Goal: Information Seeking & Learning: Learn about a topic

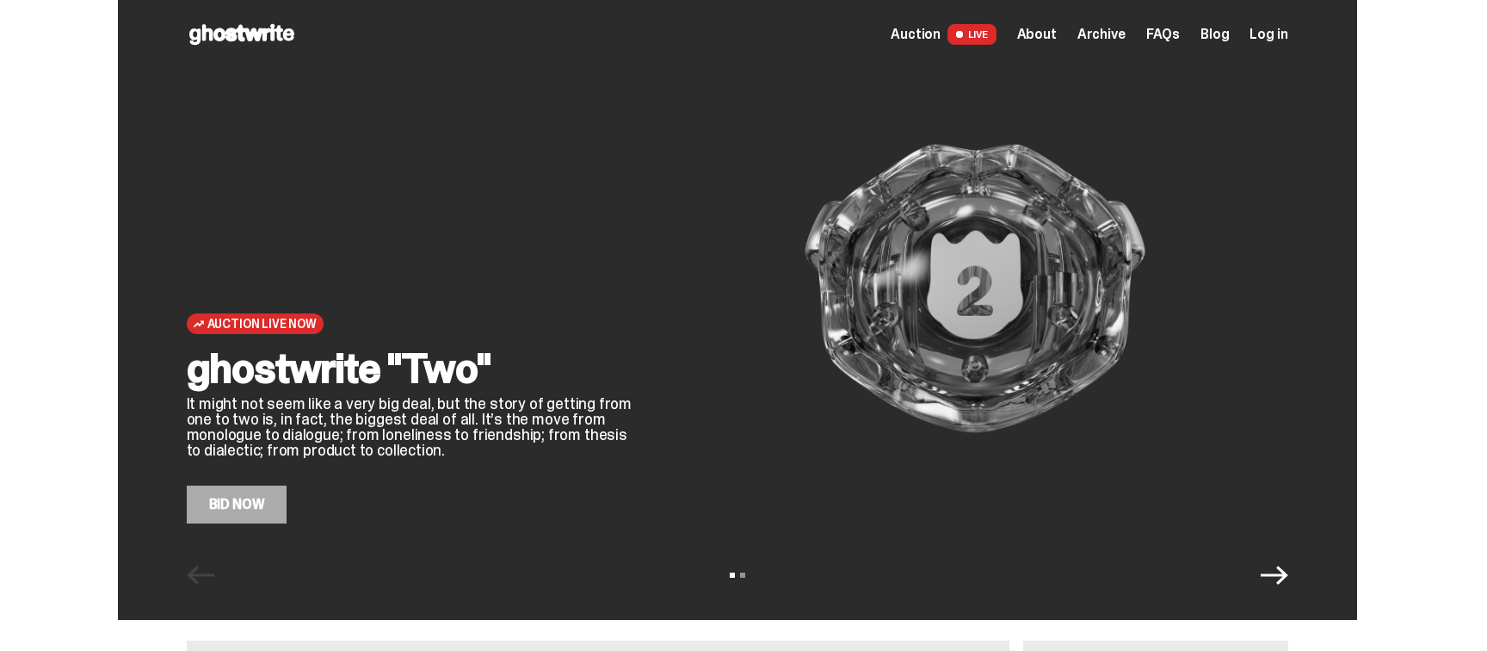
click at [1256, 568] on div "View slide 1 View slide 2" at bounding box center [737, 575] width 1239 height 28
click at [1262, 567] on div "View slide 1 View slide 2" at bounding box center [737, 575] width 1239 height 28
click at [1286, 572] on icon "Next" at bounding box center [1275, 575] width 28 height 28
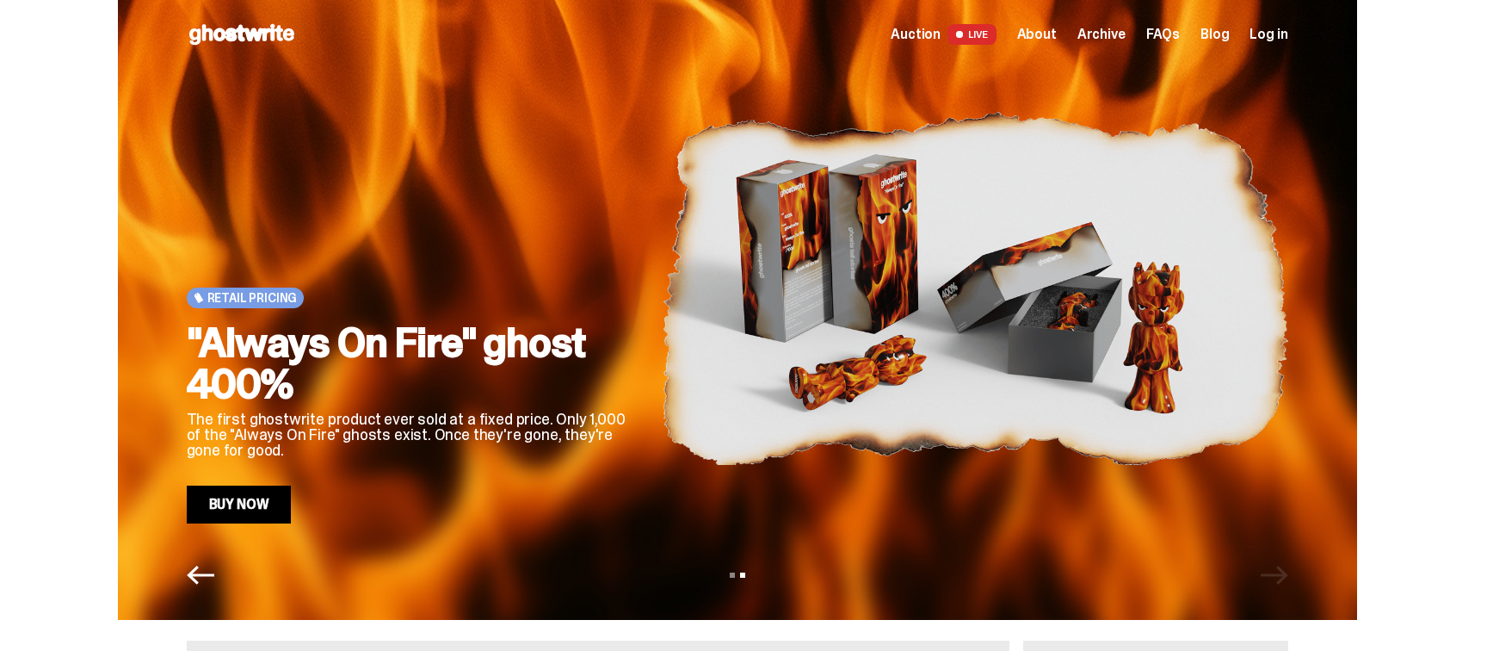
click at [1286, 574] on div "View slide 1 View slide 2" at bounding box center [737, 575] width 1239 height 28
click at [1050, 34] on span "About" at bounding box center [1037, 35] width 40 height 14
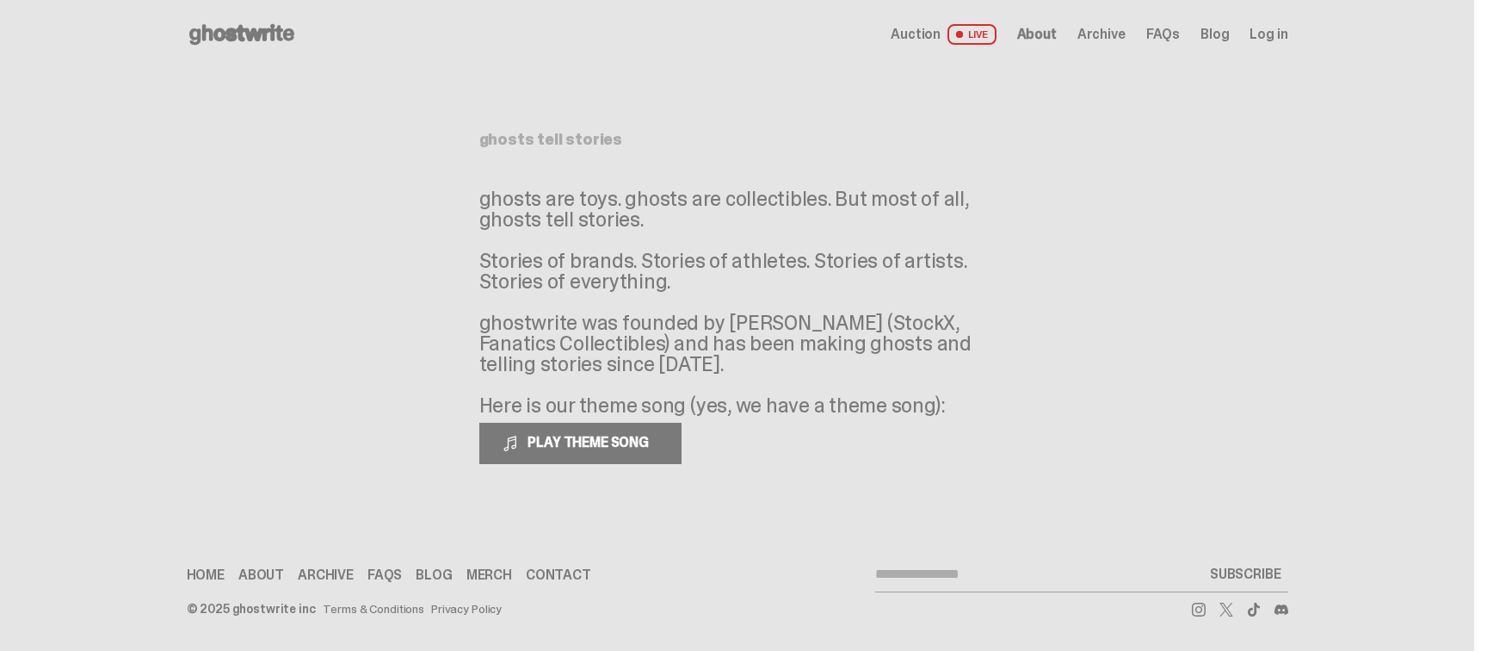
drag, startPoint x: 626, startPoint y: 215, endPoint x: 584, endPoint y: 271, distance: 69.5
click at [584, 271] on p "ghosts are toys. ghosts are collectibles. But most of all, ghosts tell stories.…" at bounding box center [737, 301] width 516 height 227
click at [583, 270] on p "ghosts are toys. ghosts are collectibles. But most of all, ghosts tell stories.…" at bounding box center [737, 301] width 516 height 227
drag, startPoint x: 658, startPoint y: 280, endPoint x: 596, endPoint y: 240, distance: 73.5
click at [595, 241] on p "ghosts are toys. ghosts are collectibles. But most of all, ghosts tell stories.…" at bounding box center [737, 301] width 516 height 227
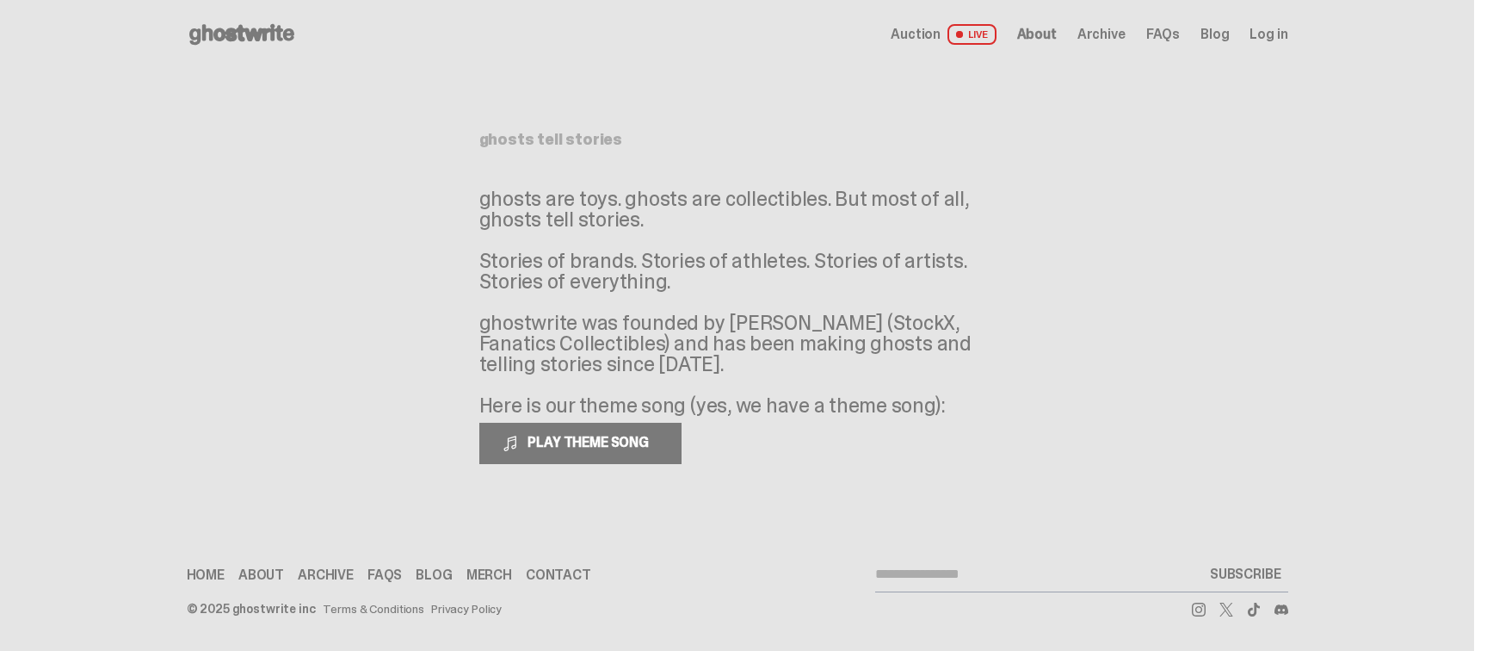
click at [623, 344] on p "ghosts are toys. ghosts are collectibles. But most of all, ghosts tell stories.…" at bounding box center [737, 301] width 516 height 227
drag, startPoint x: 666, startPoint y: 365, endPoint x: 605, endPoint y: 318, distance: 77.3
click at [605, 318] on p "ghosts are toys. ghosts are collectibles. But most of all, ghosts tell stories.…" at bounding box center [737, 301] width 516 height 227
click at [642, 447] on span "PLAY THEME SONG" at bounding box center [590, 442] width 139 height 18
click at [1046, 36] on span "About" at bounding box center [1037, 35] width 40 height 14
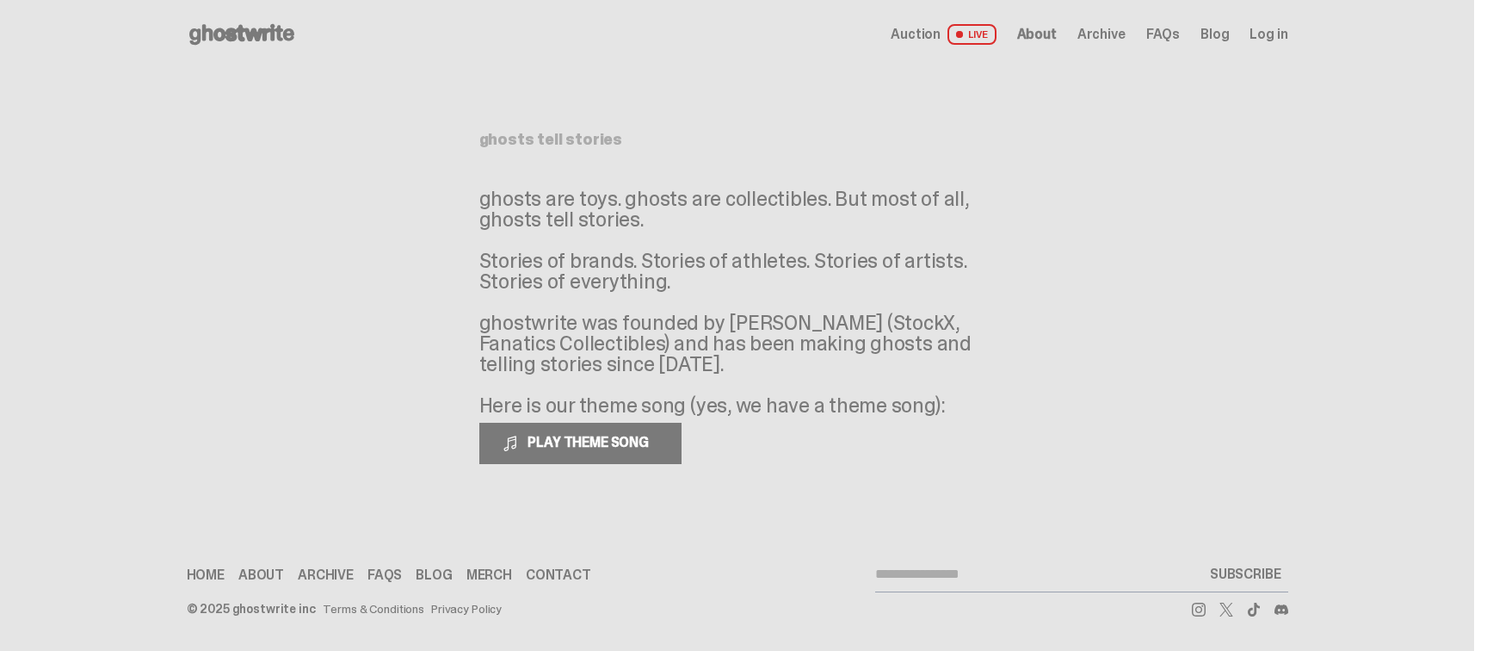
click at [1102, 28] on span "Archive" at bounding box center [1101, 35] width 48 height 14
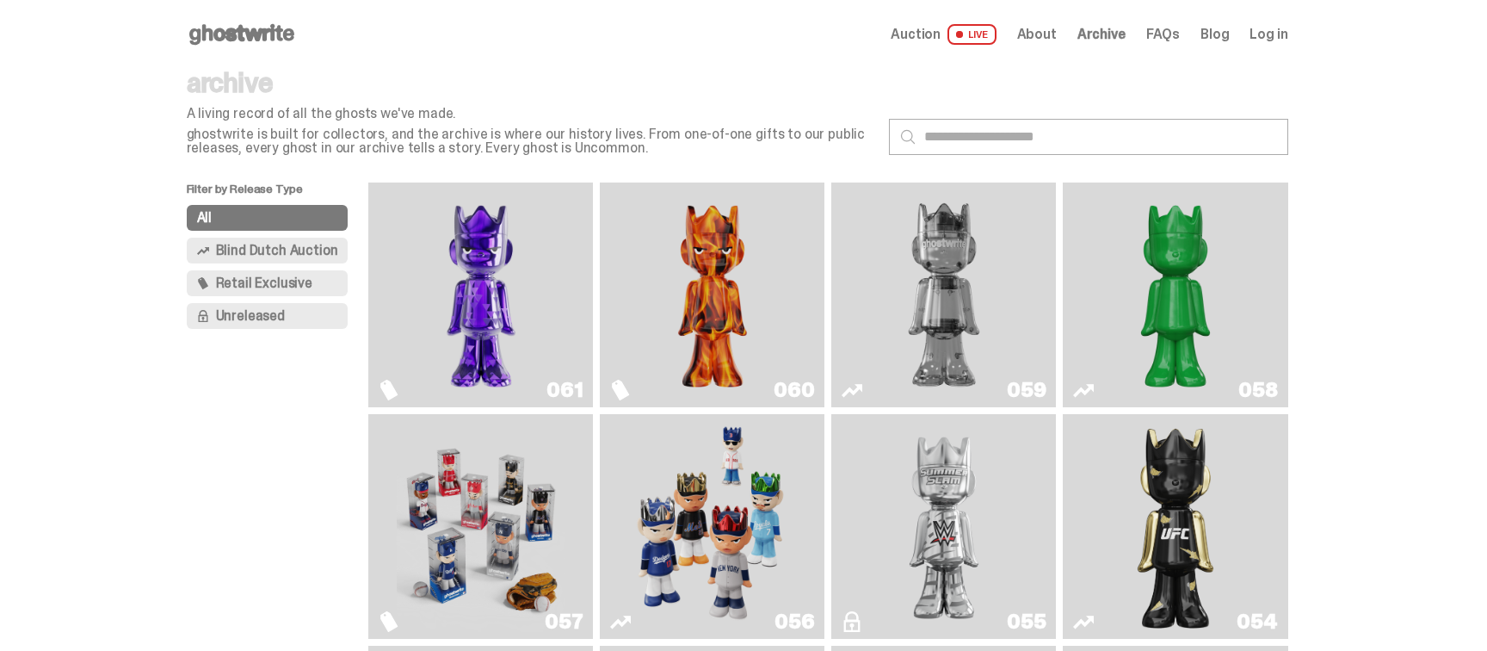
click at [464, 314] on img "Fantasy" at bounding box center [481, 294] width 169 height 211
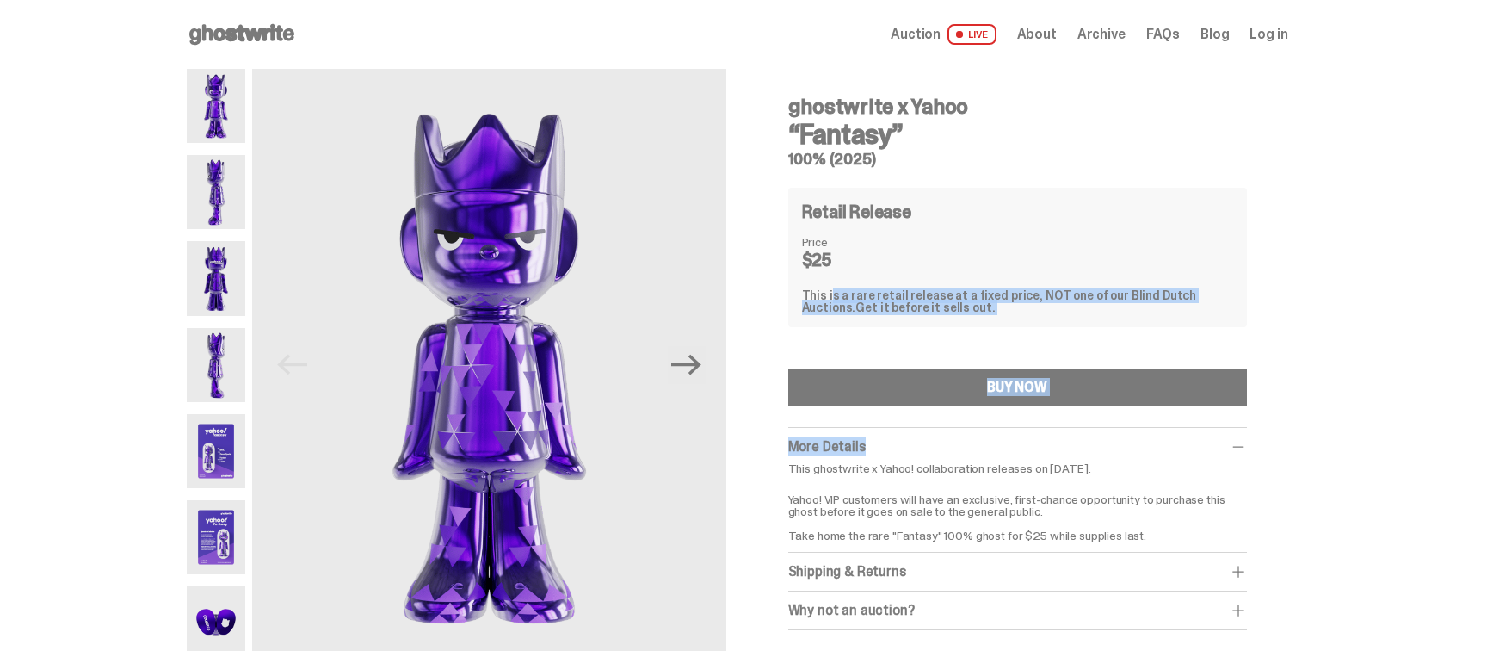
drag, startPoint x: 825, startPoint y: 295, endPoint x: 877, endPoint y: 457, distance: 169.8
click at [879, 455] on div "ghostwrite x Yahoo “Fantasy” 100% (2025) Retail Release Price $25 This is a rar…" at bounding box center [1017, 356] width 459 height 547
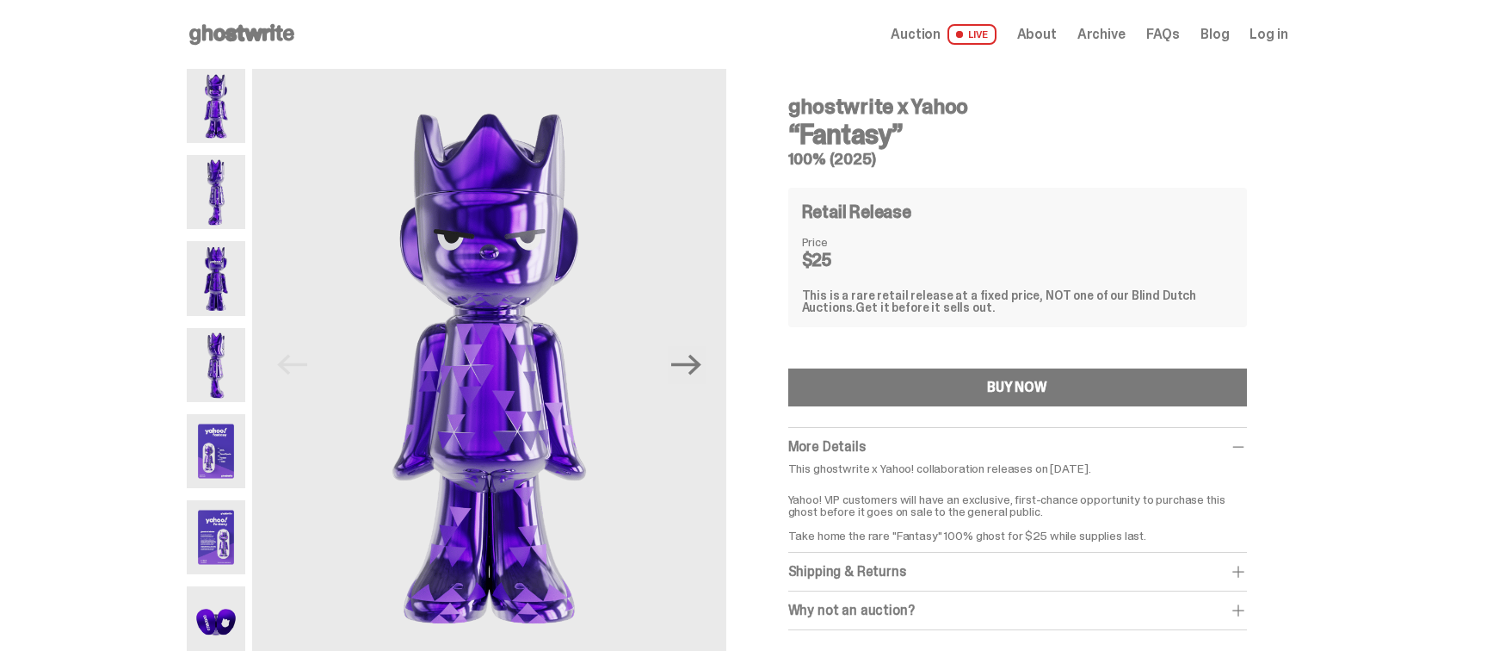
click at [885, 473] on p "This ghostwrite x Yahoo! collaboration releases on [DATE]." at bounding box center [1017, 468] width 459 height 12
drag, startPoint x: 898, startPoint y: 506, endPoint x: 879, endPoint y: 427, distance: 81.4
click at [879, 427] on div "More Details This ghostwrite x Yahoo! collaboration releases on [DATE]. Yahoo! …" at bounding box center [1017, 528] width 459 height 203
click at [904, 502] on p "Yahoo! VIP customers will have an exclusive, first-chance opportunity to purcha…" at bounding box center [1017, 511] width 459 height 60
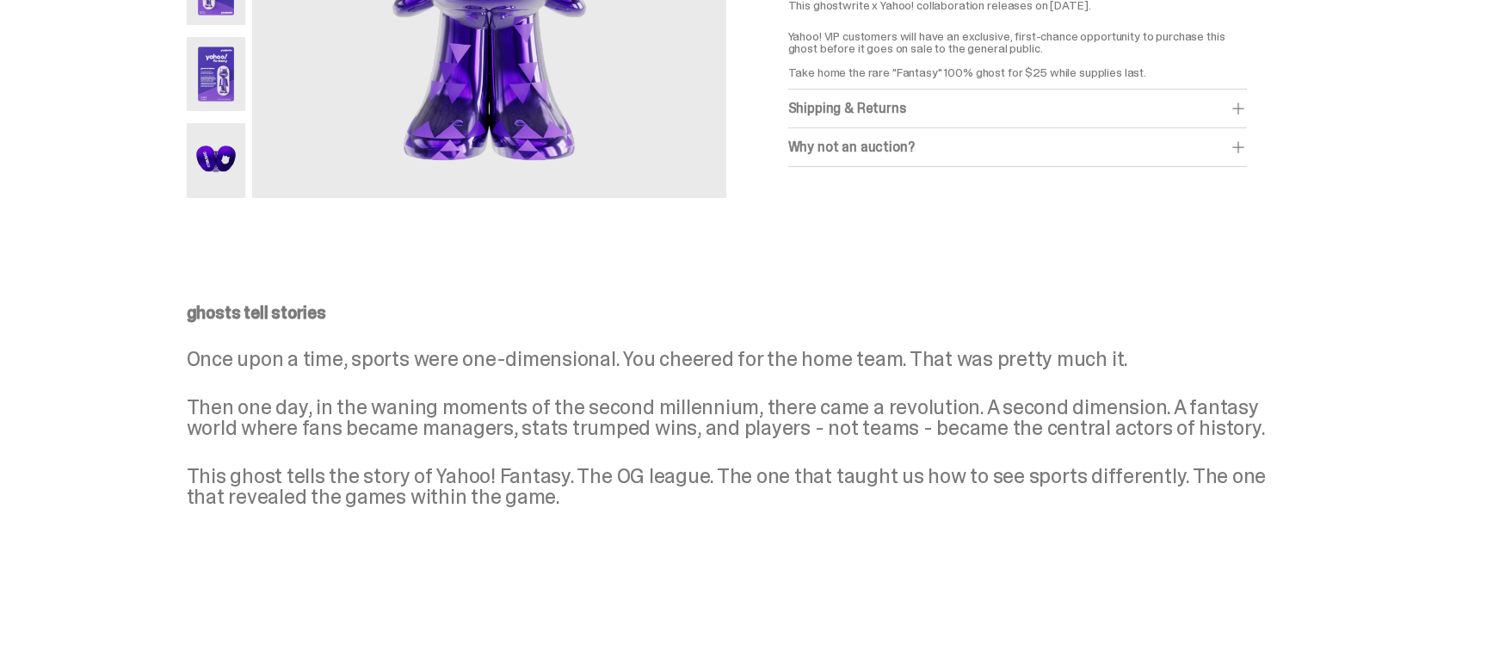
scroll to position [469, 0]
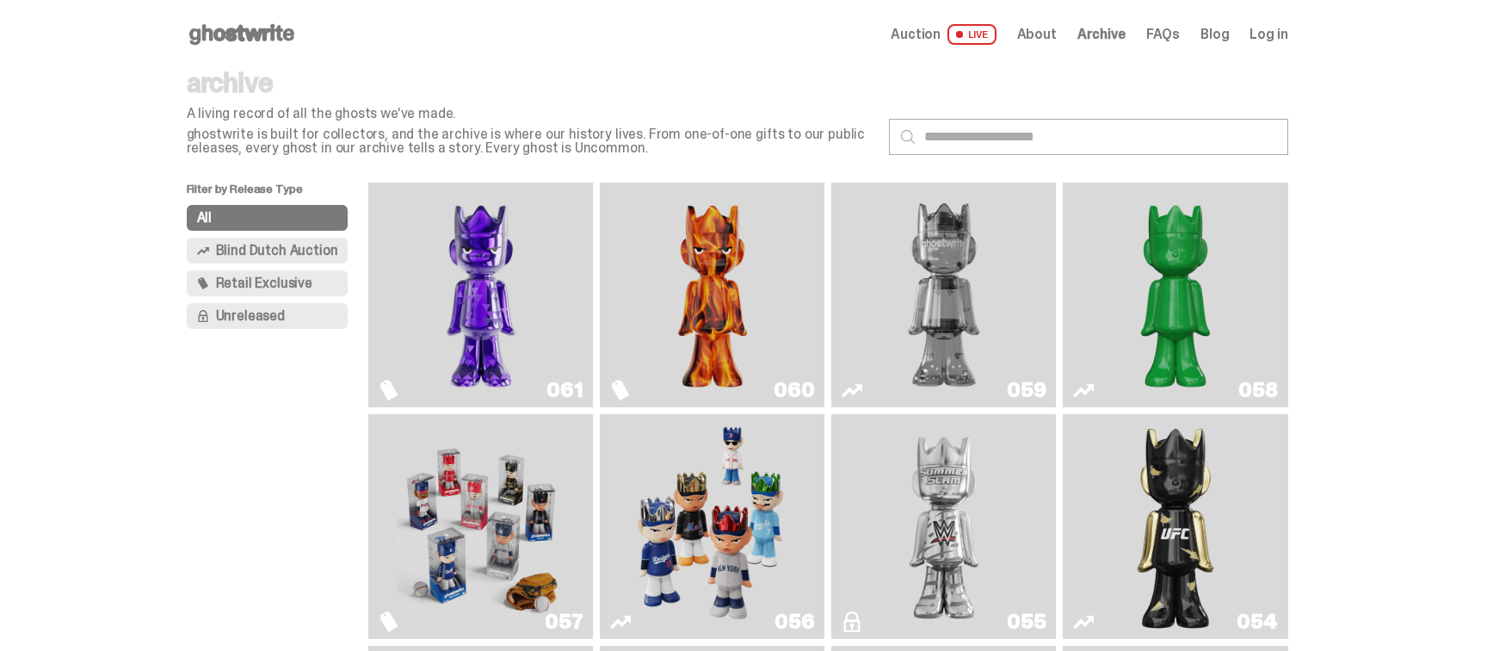
click at [753, 276] on img "Always On Fire" at bounding box center [712, 294] width 169 height 211
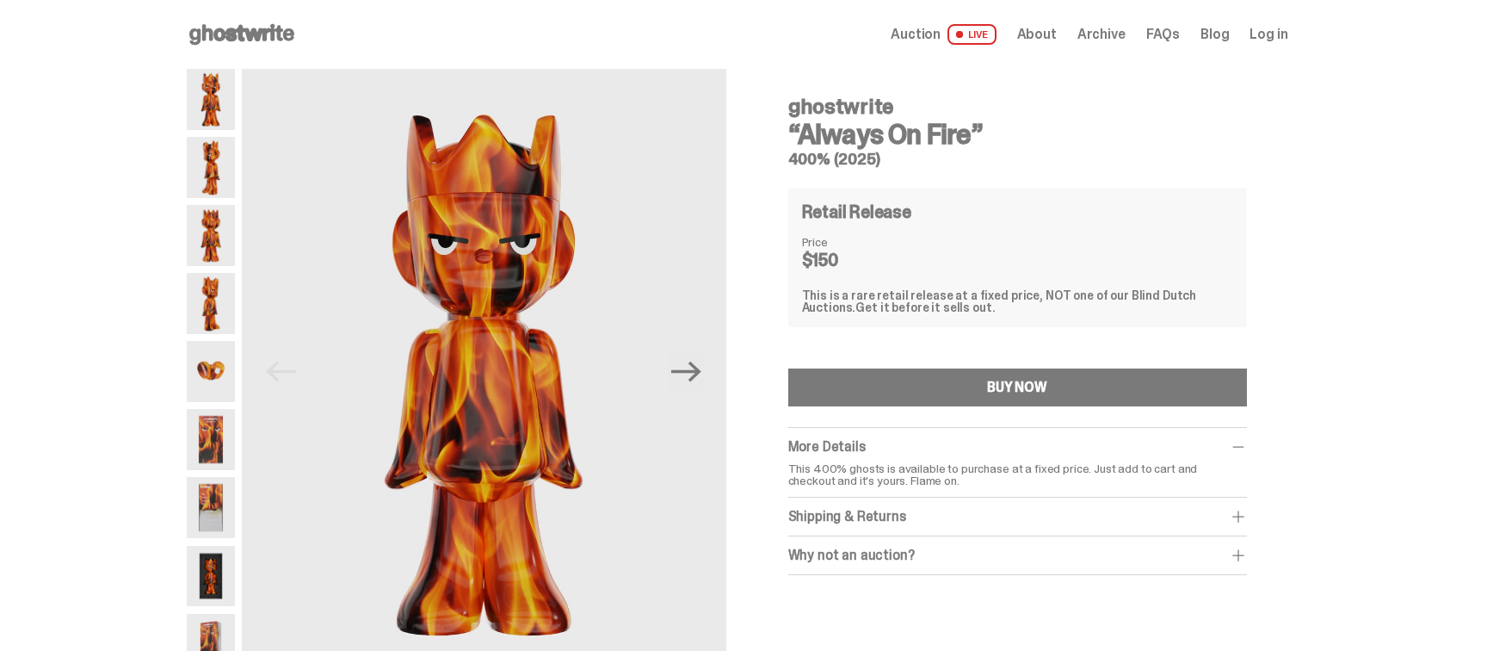
click at [1056, 28] on span "About" at bounding box center [1037, 35] width 40 height 14
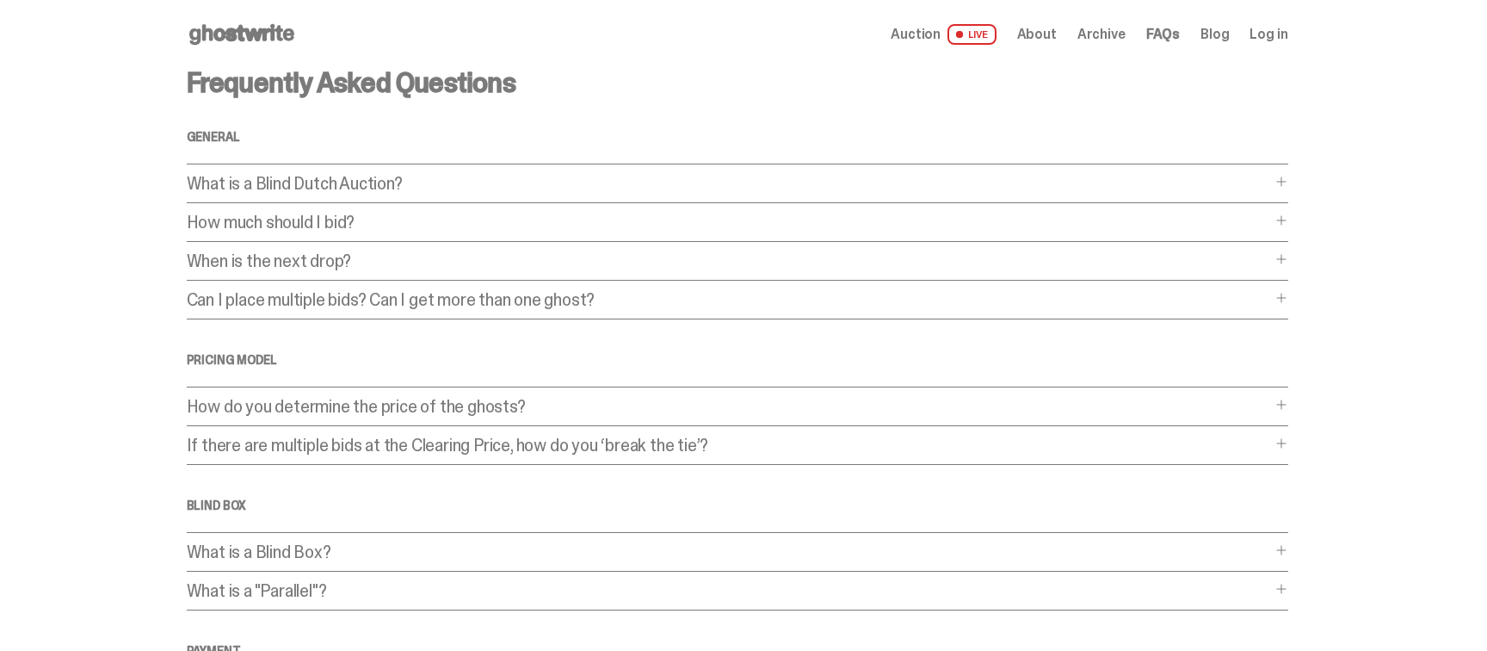
click at [287, 181] on p "What is a Blind Dutch Auction?" at bounding box center [729, 183] width 1084 height 17
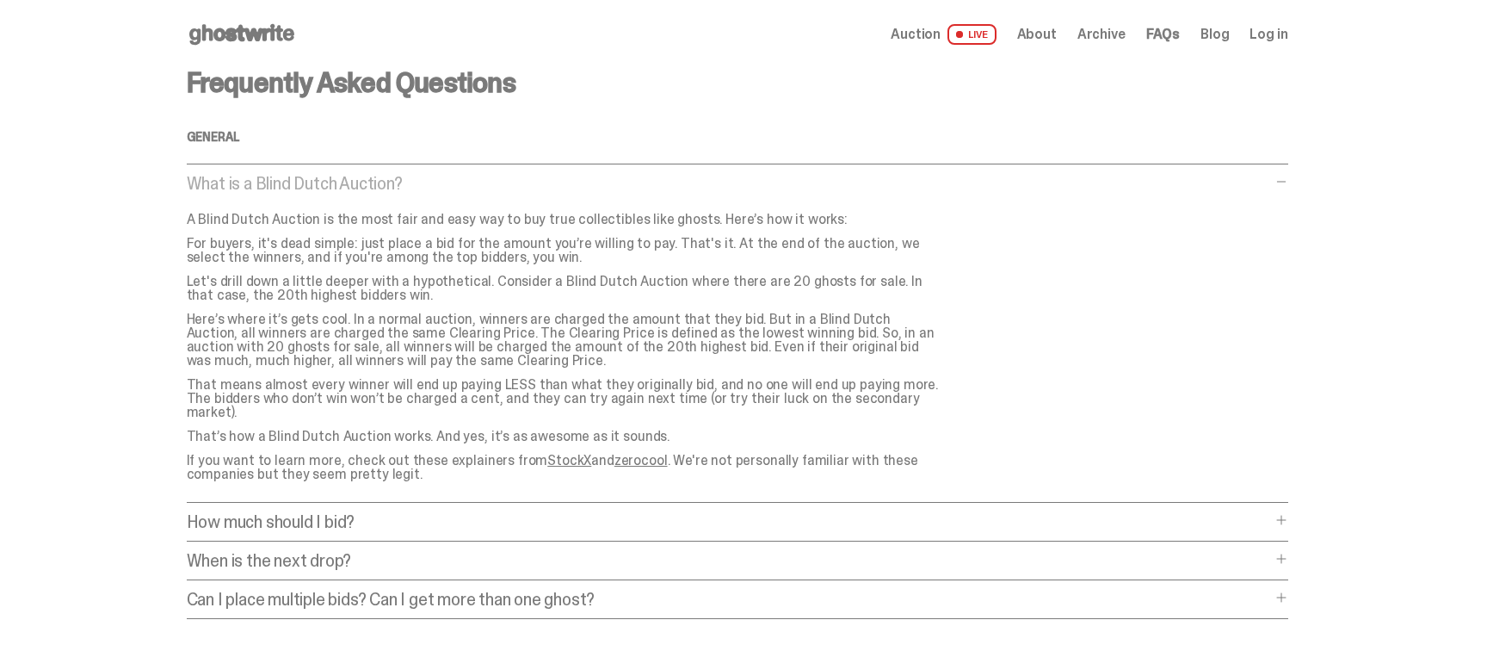
click at [287, 181] on p "What is a Blind Dutch Auction?" at bounding box center [729, 183] width 1084 height 17
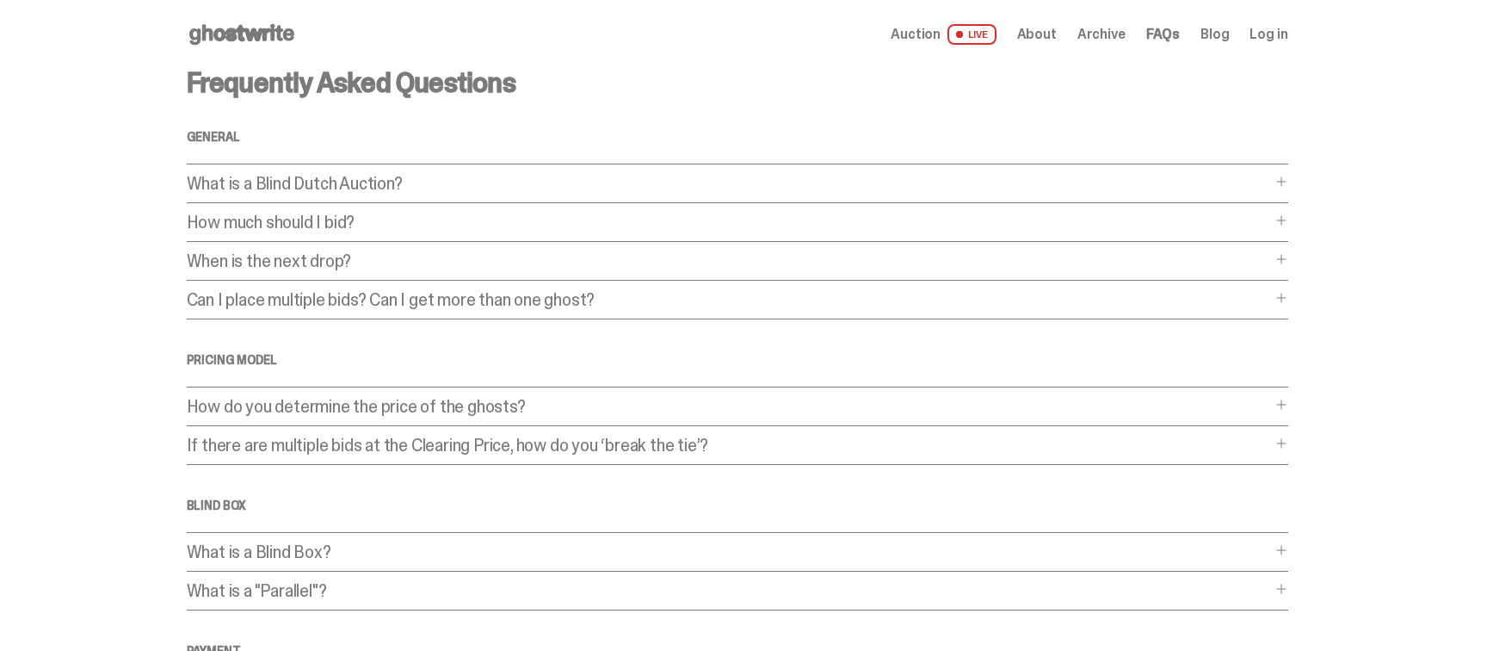
click at [271, 23] on icon at bounding box center [242, 35] width 110 height 28
